Goal: Transaction & Acquisition: Subscribe to service/newsletter

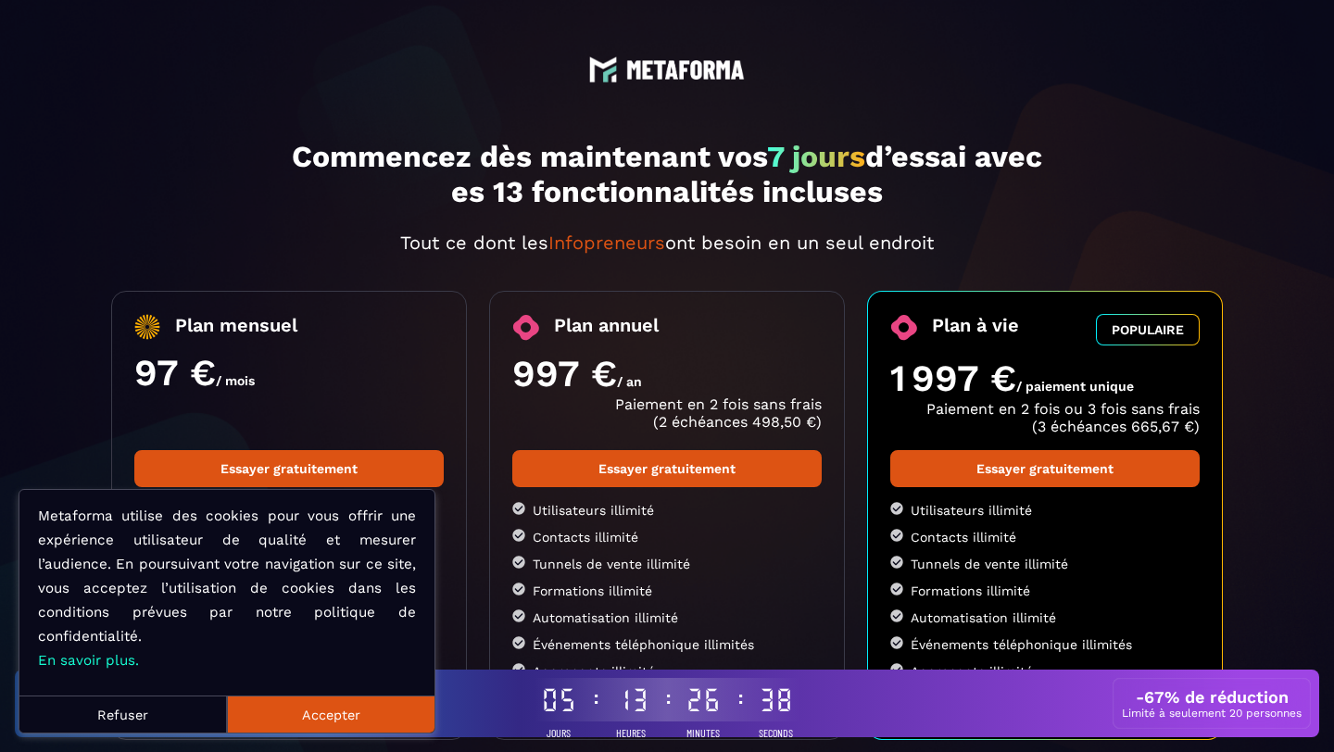
select select "*"
select select "******"
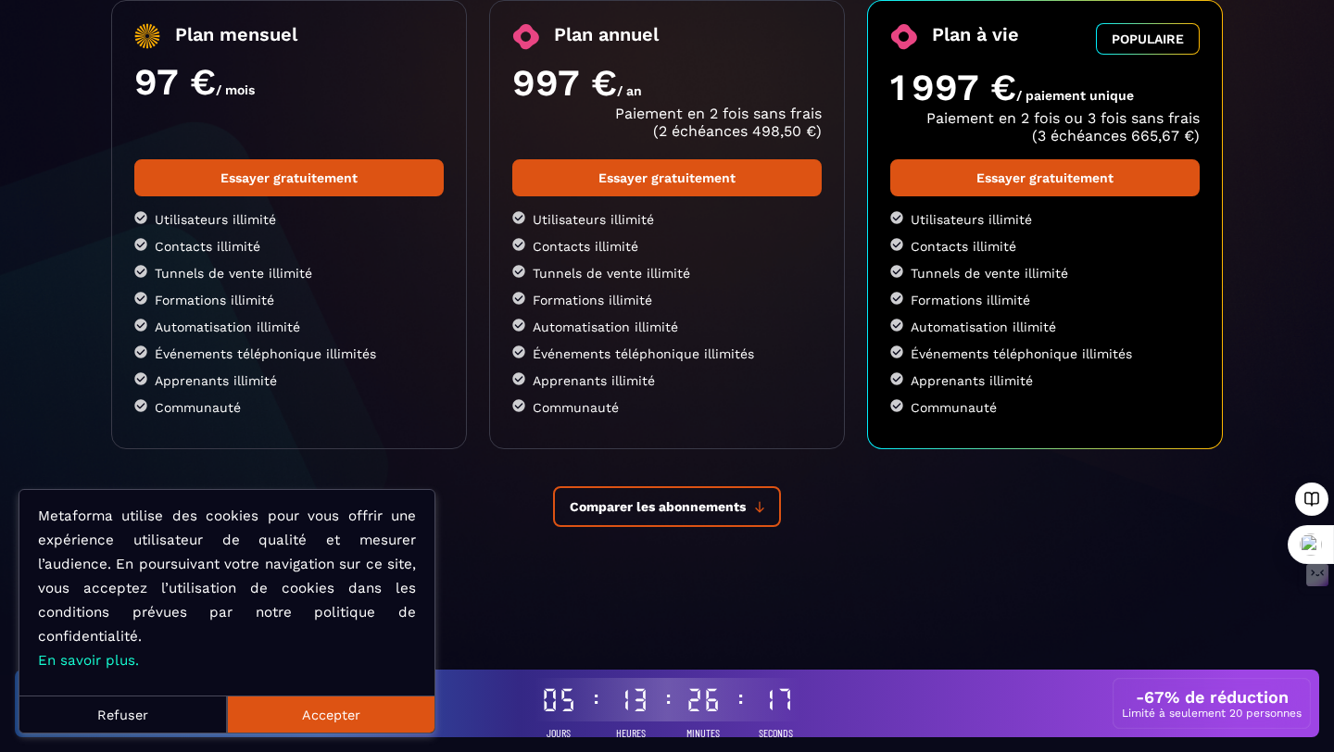
scroll to position [293, 0]
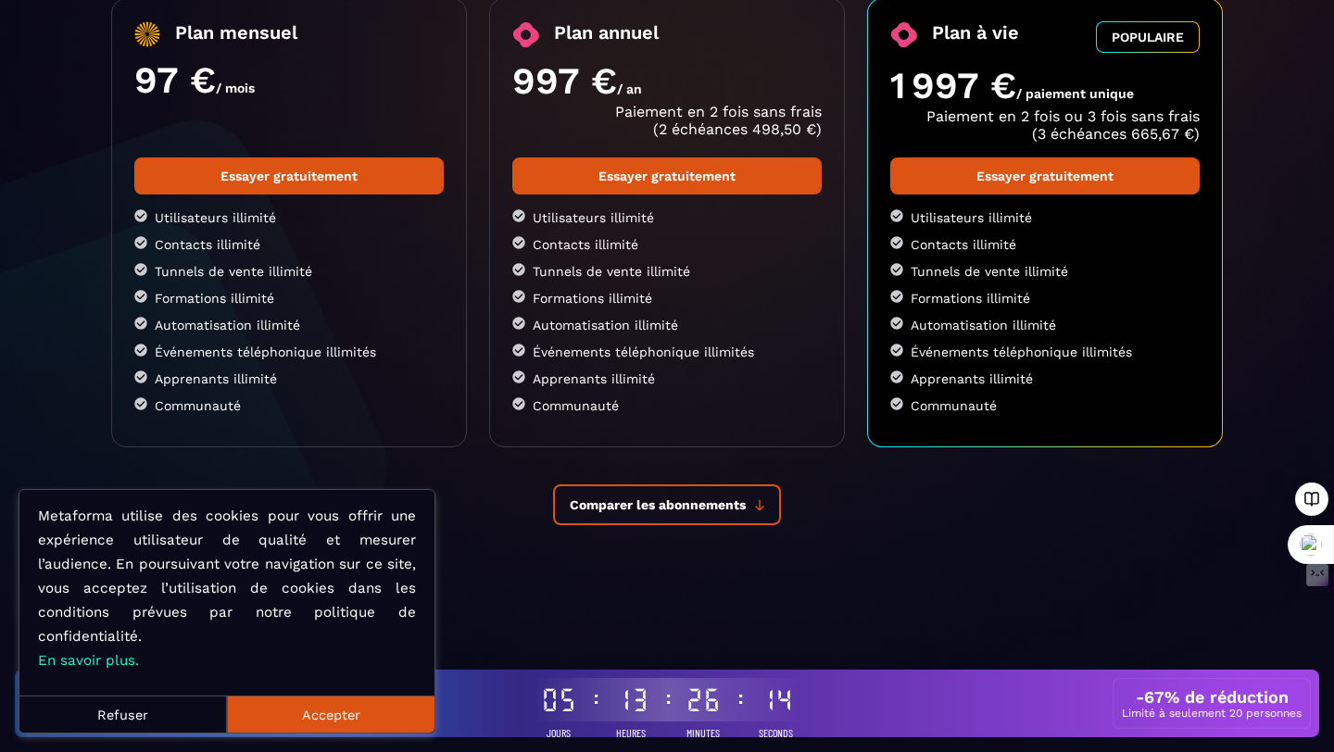
click at [330, 719] on button "Accepter" at bounding box center [331, 714] width 208 height 37
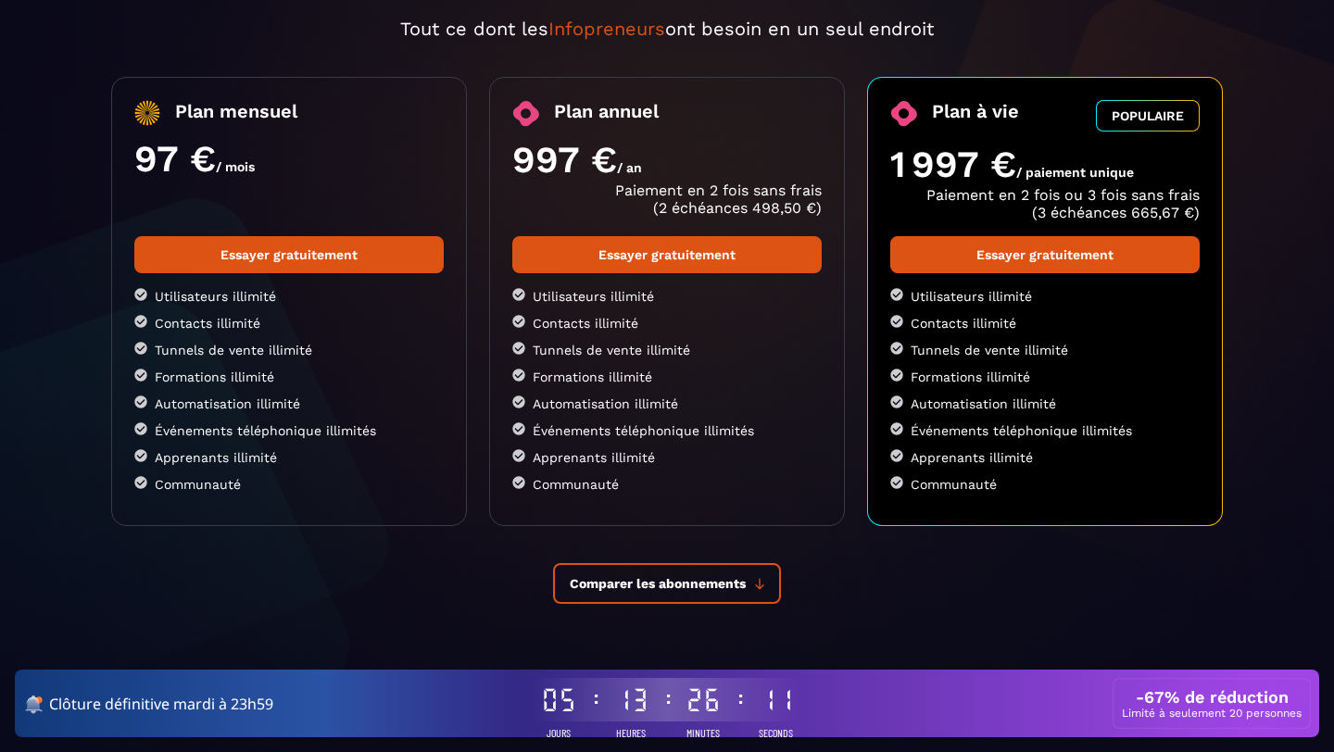
select select "*"
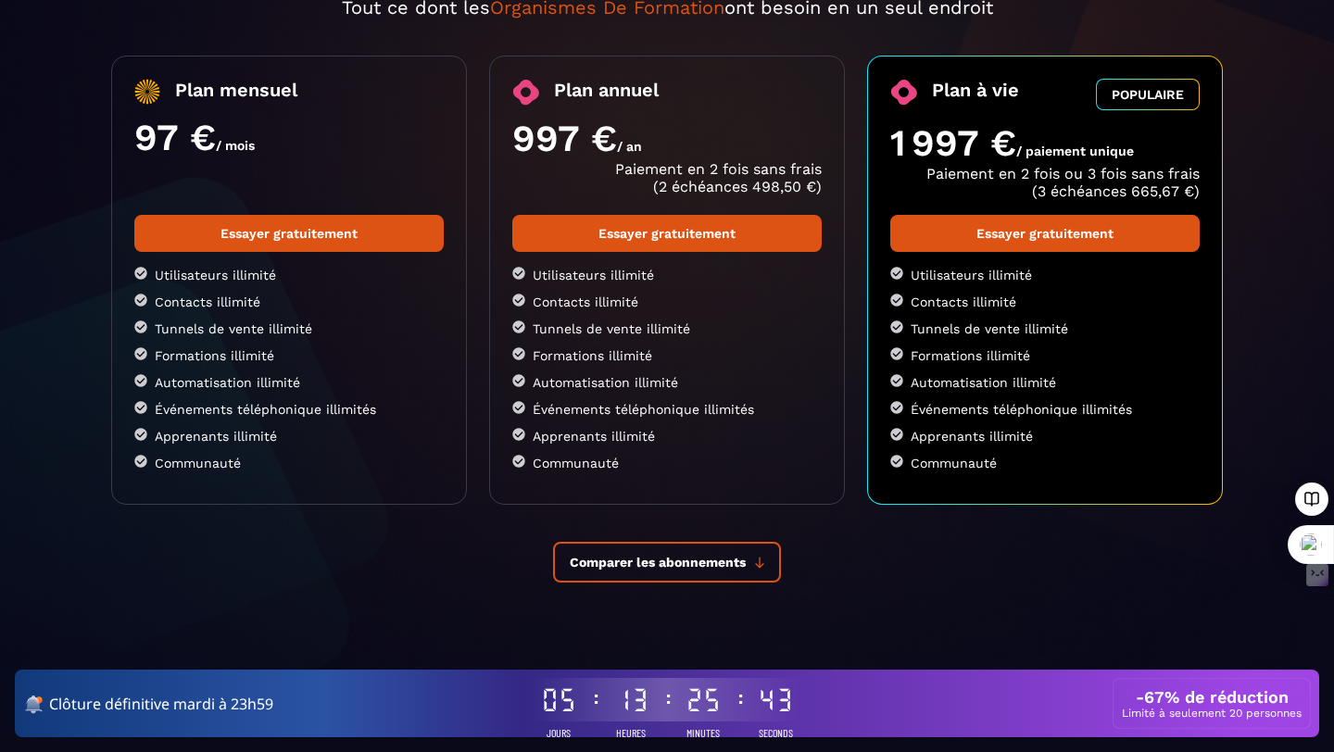
scroll to position [296, 0]
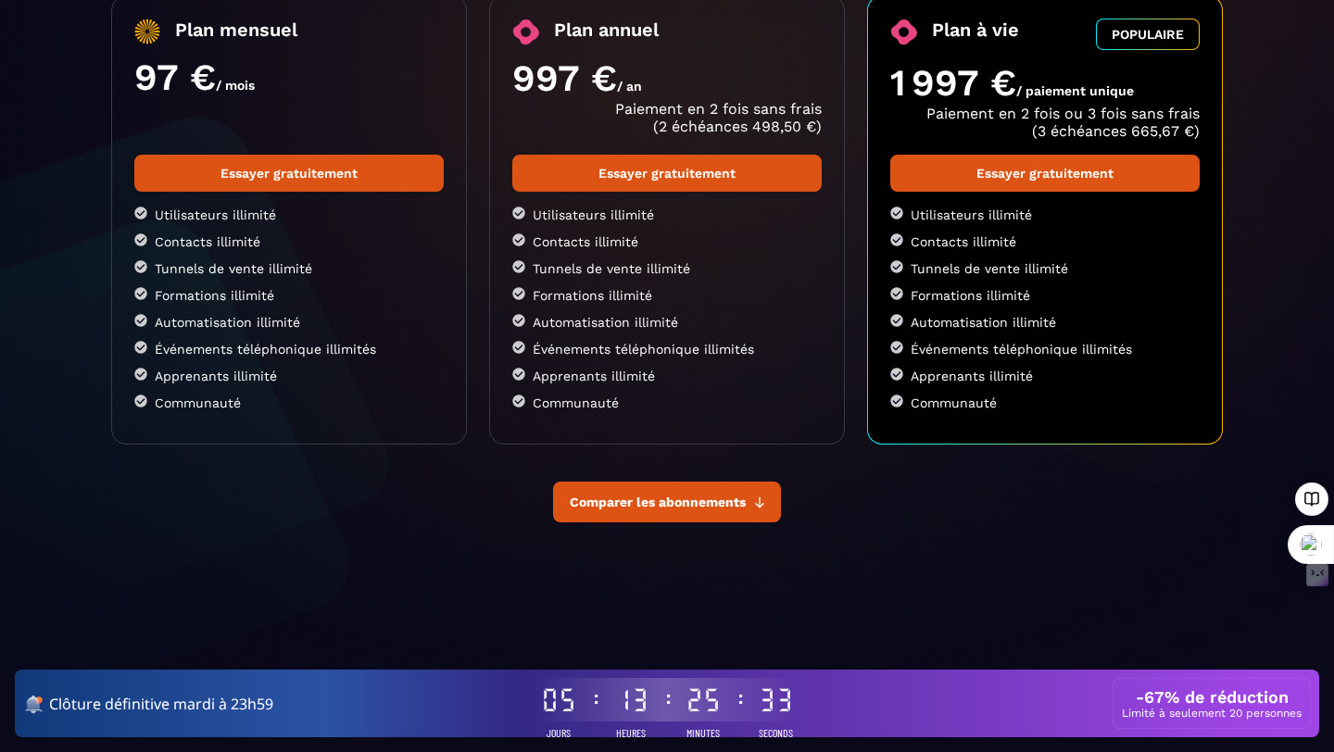
click at [711, 510] on span "Comparer les abonnements" at bounding box center [658, 502] width 176 height 15
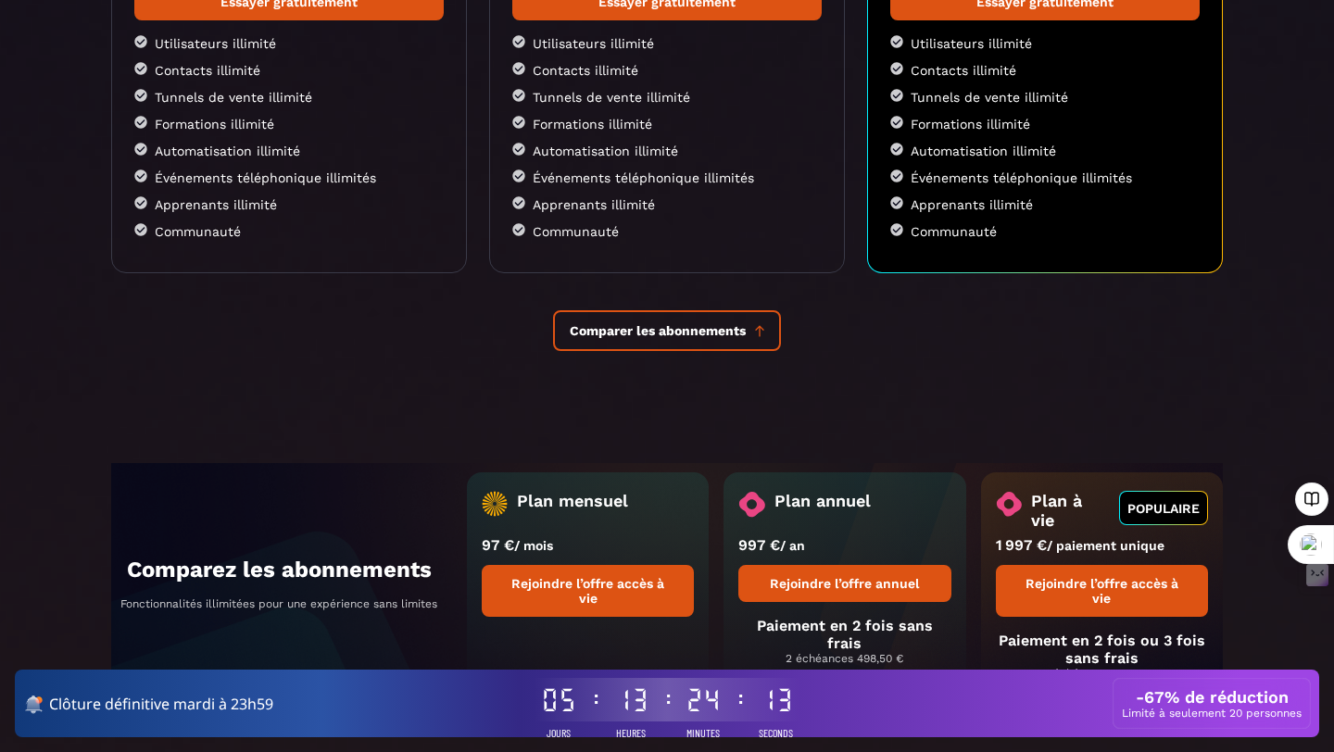
scroll to position [0, 0]
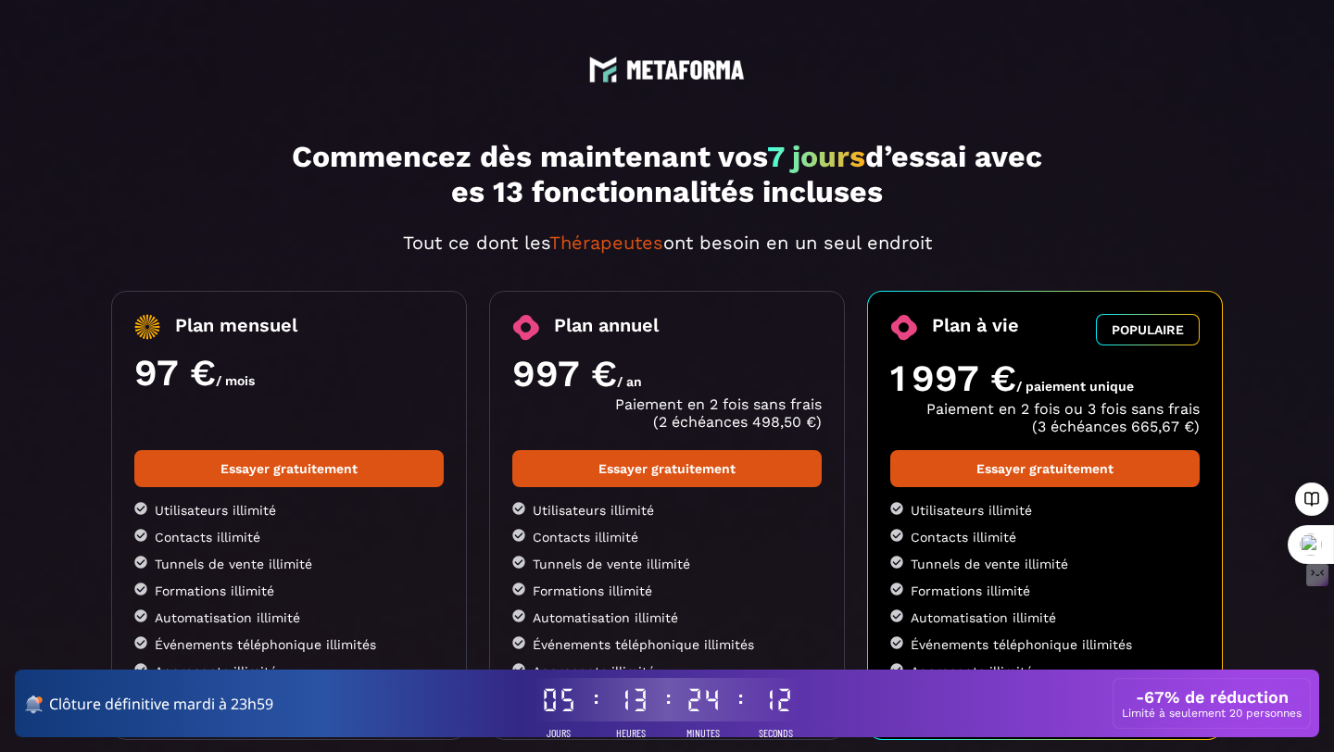
click at [210, 458] on div "Plan mensuel 97 € / mois Essayer gratuitement Utilisateurs illimité Contacts il…" at bounding box center [289, 515] width 356 height 449
click at [298, 395] on div "97 € / mois" at bounding box center [289, 373] width 310 height 44
click at [303, 433] on div "Plan mensuel 97 € / mois Essayer gratuitement Utilisateurs illimité Contacts il…" at bounding box center [289, 515] width 356 height 449
click at [636, 389] on span "/ an" at bounding box center [629, 381] width 25 height 15
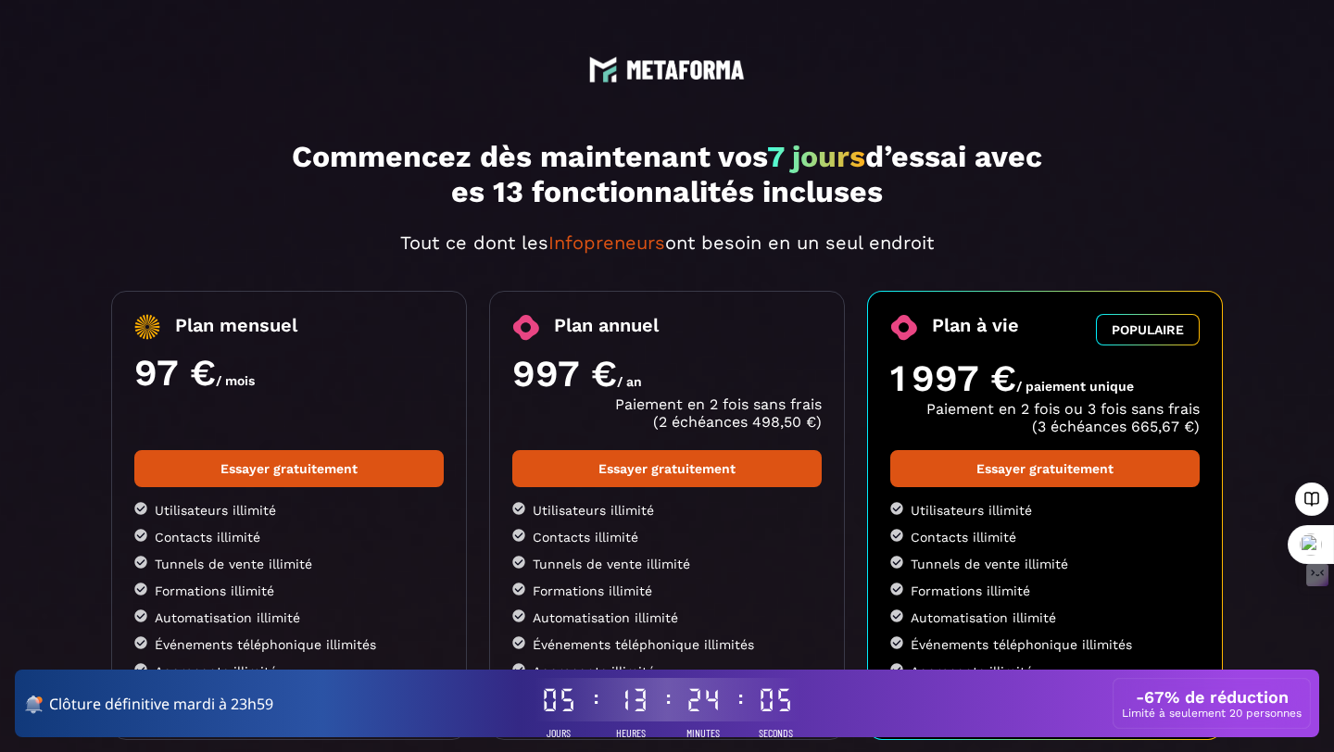
click at [243, 388] on span "/ mois" at bounding box center [235, 380] width 39 height 15
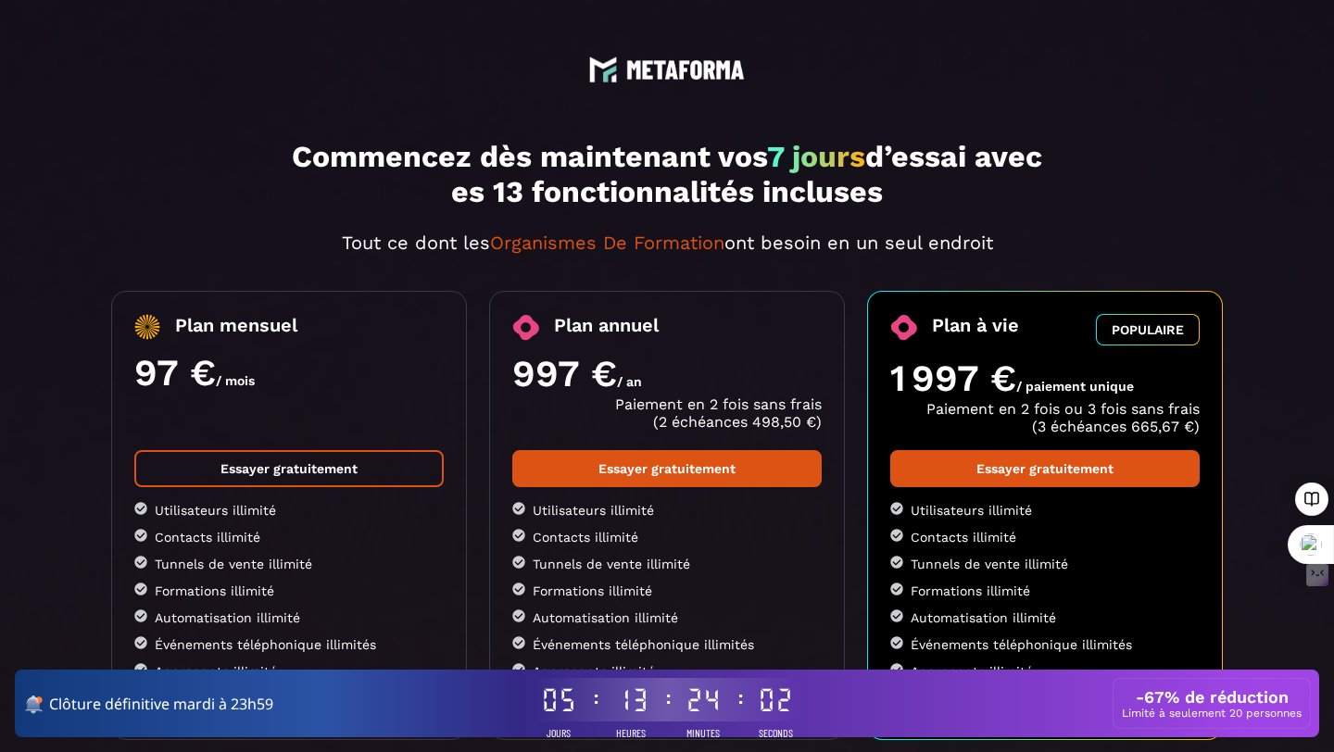
click at [290, 487] on link "Essayer gratuitement" at bounding box center [289, 468] width 310 height 37
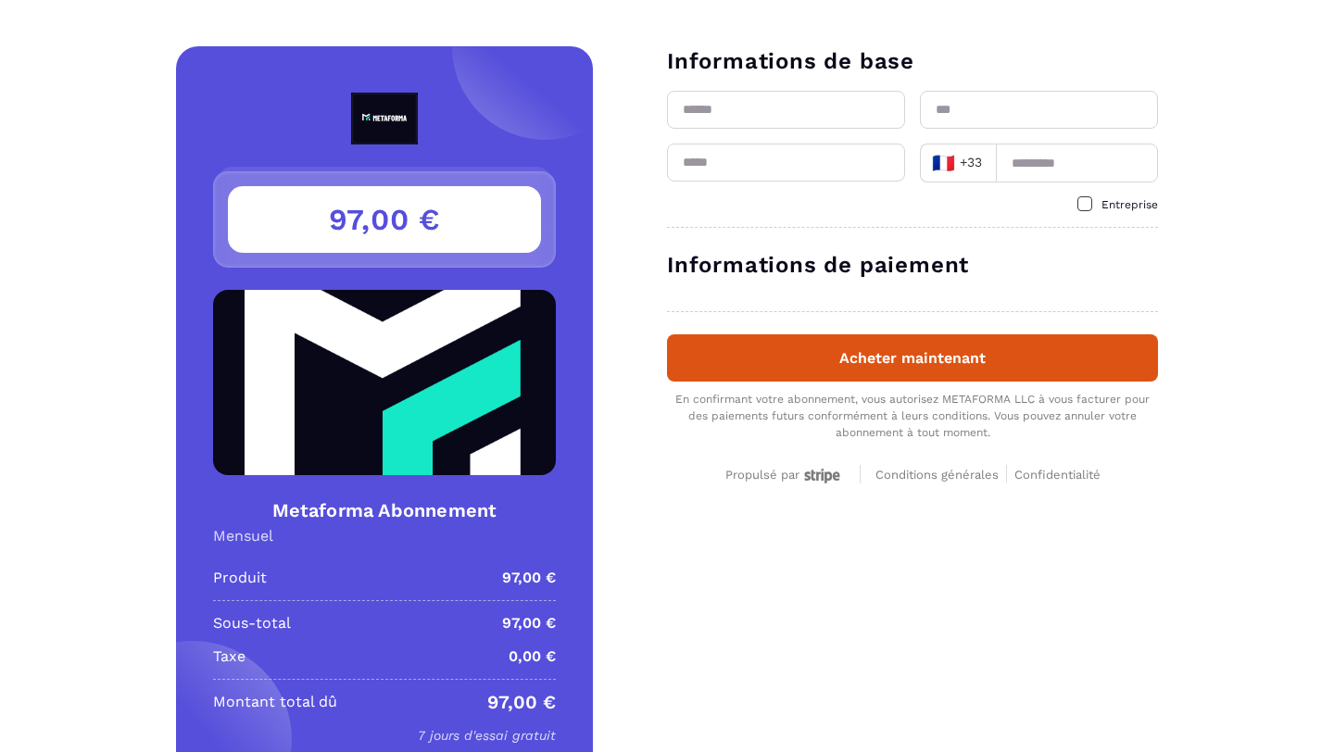
select select "*"
select select "******"
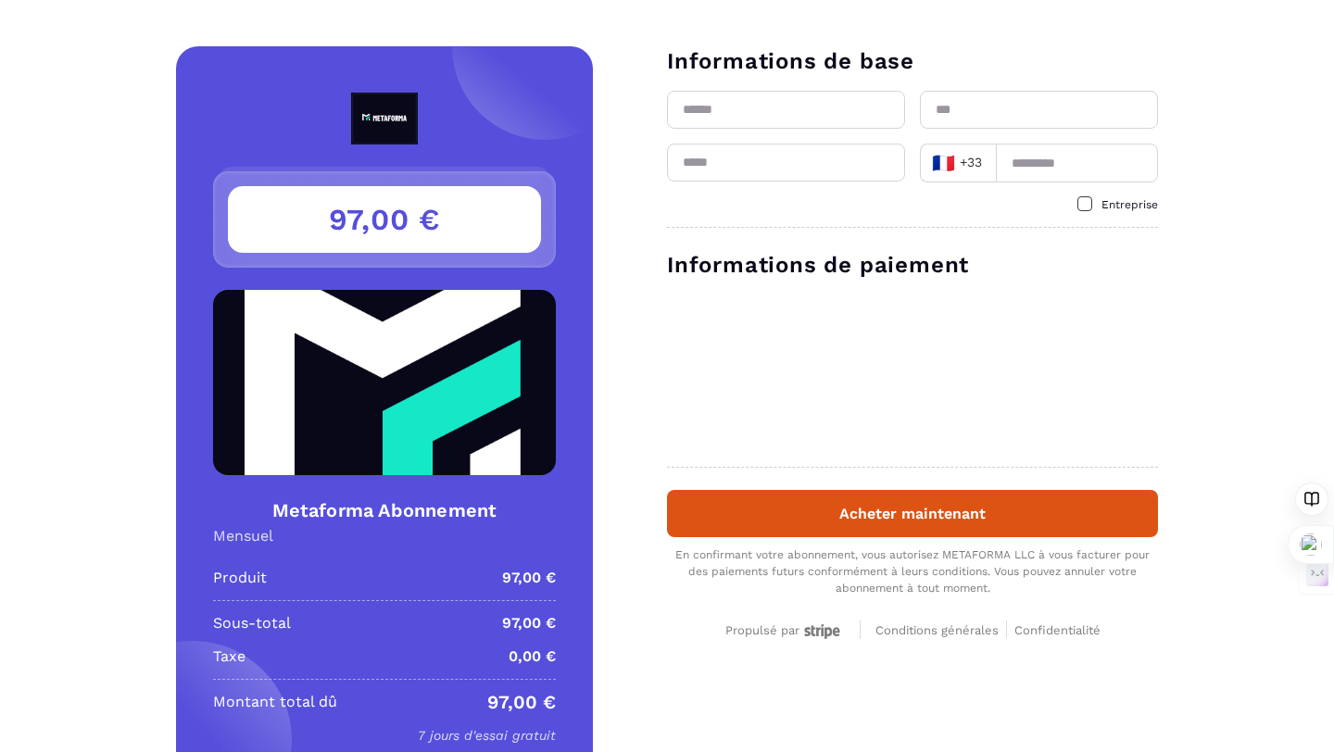
click at [931, 637] on span "Conditions générales" at bounding box center [937, 631] width 123 height 14
